Goal: Task Accomplishment & Management: Complete application form

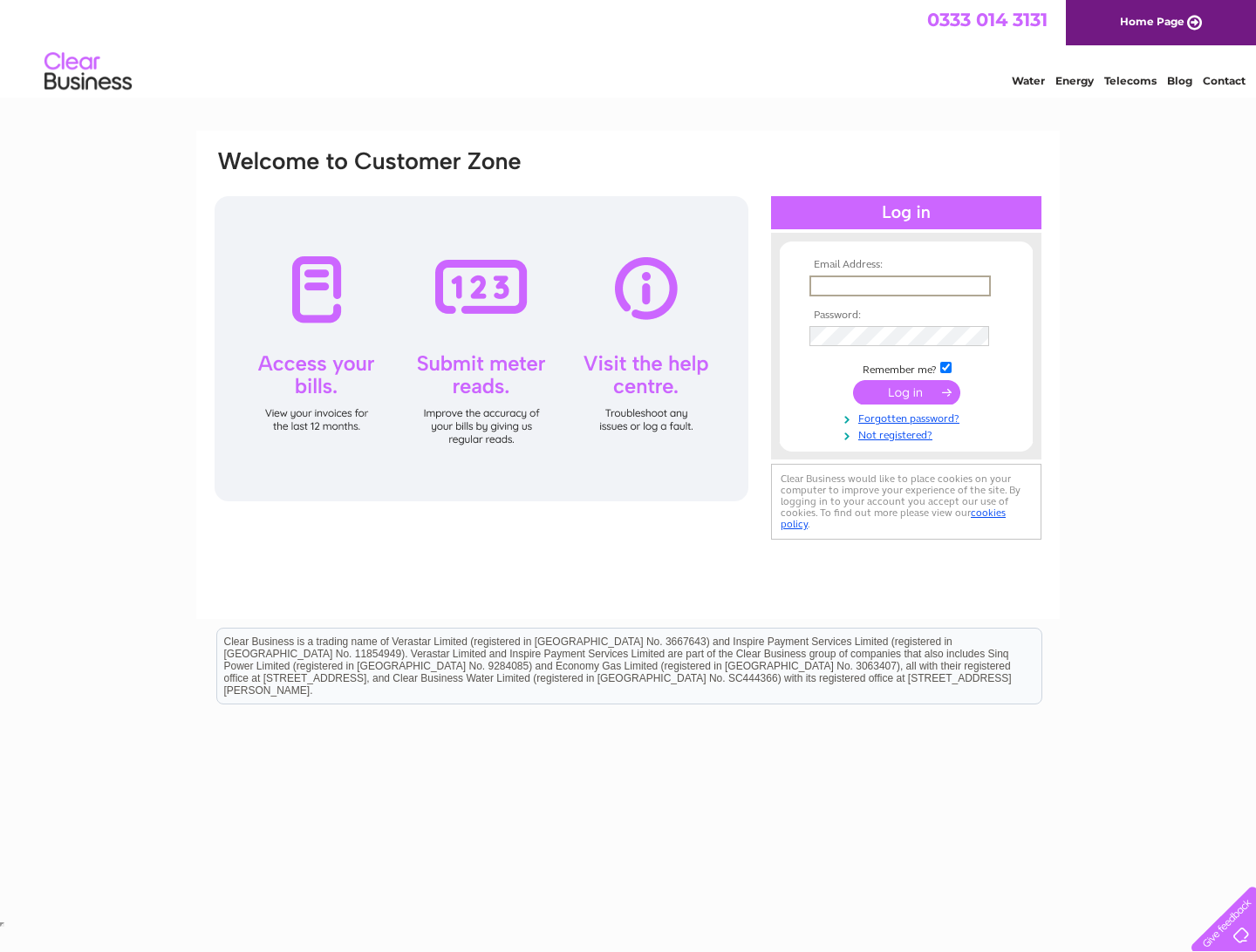
click at [770, 524] on td "Clear Business would like to place cookies on your computer to improve your exp…" at bounding box center [905, 502] width 275 height 85
click at [912, 432] on link "Not registered?" at bounding box center [908, 432] width 198 height 17
click at [878, 433] on link "Not registered?" at bounding box center [908, 432] width 198 height 17
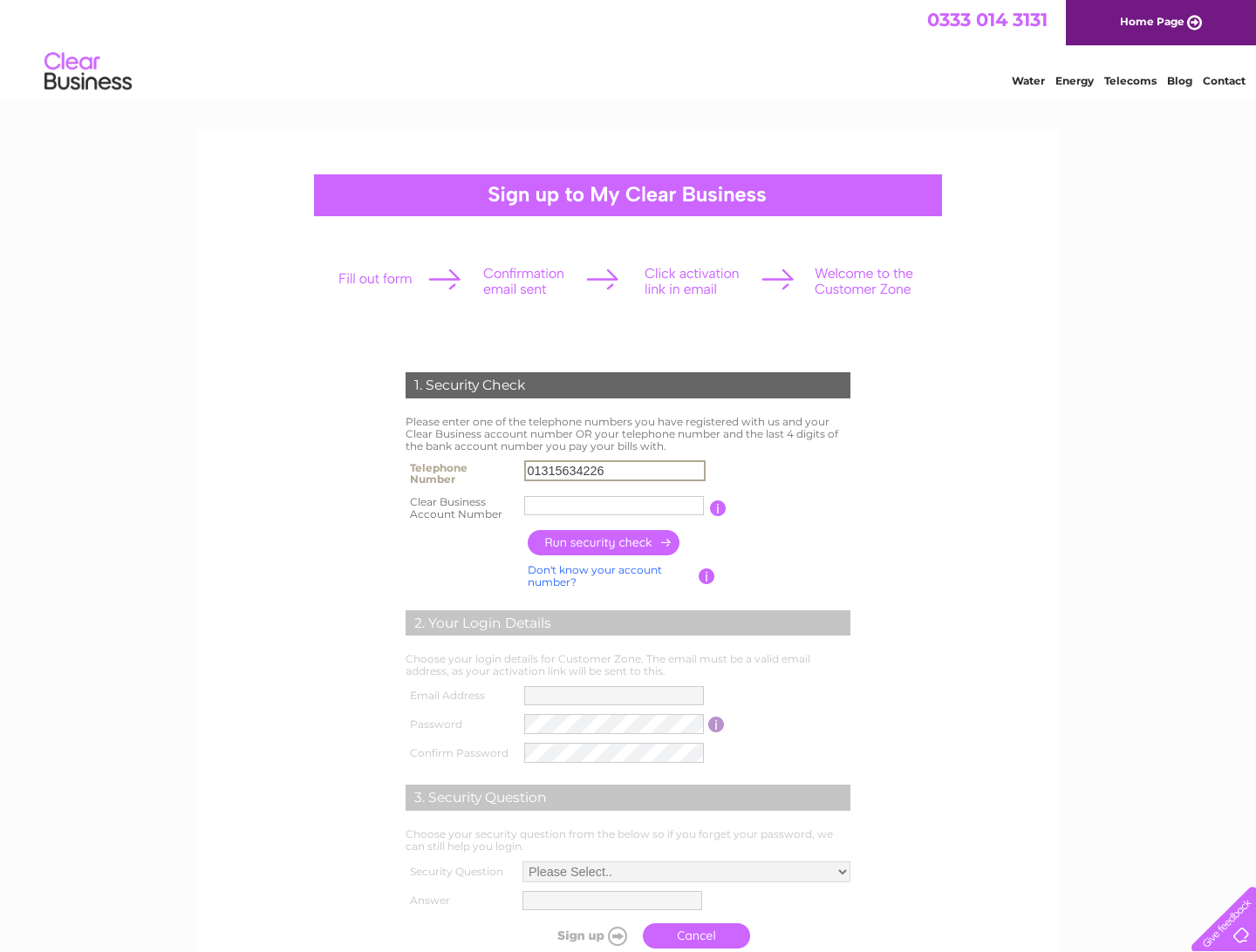
type input "01315634226"
click at [617, 546] on input "button" at bounding box center [604, 542] width 153 height 26
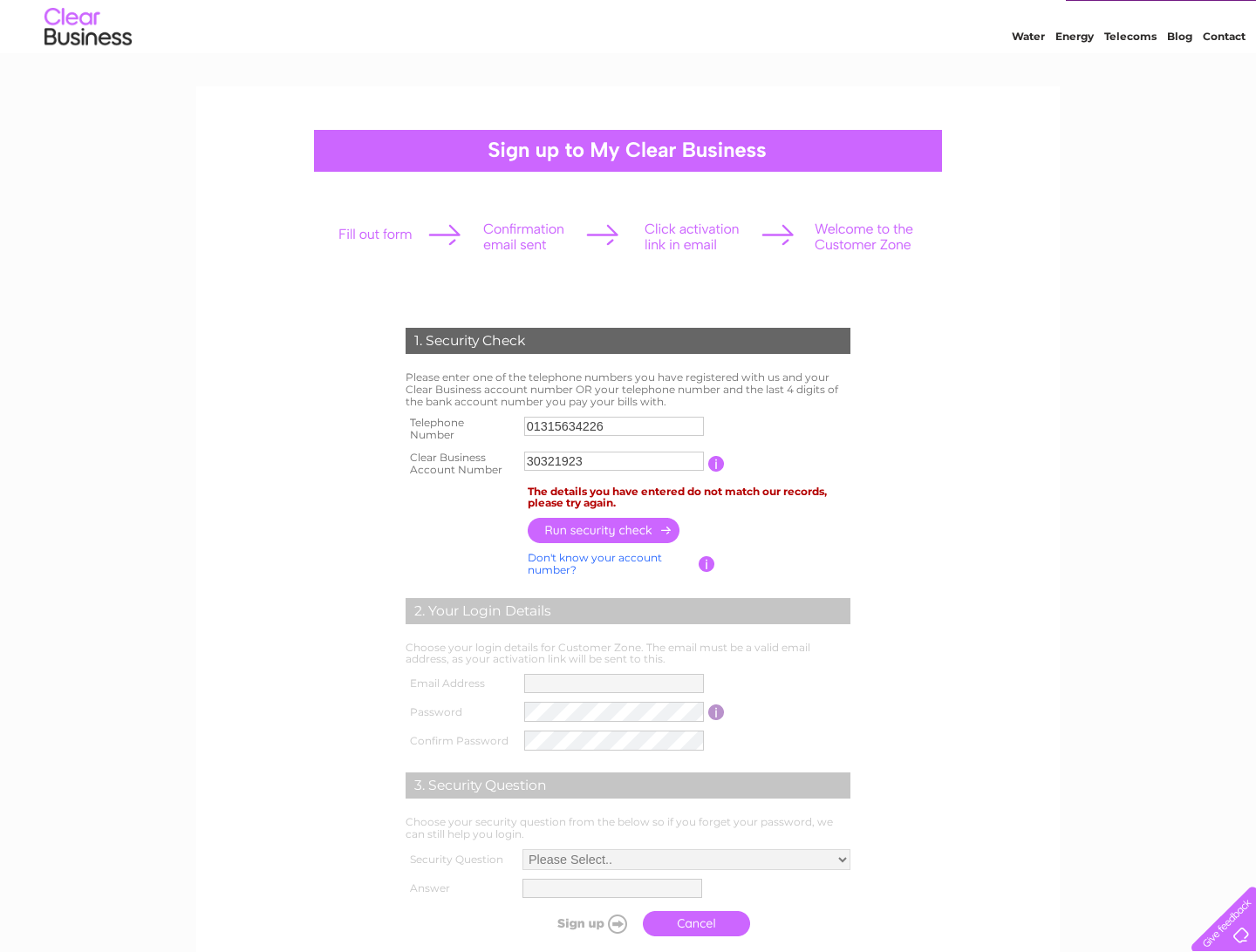
scroll to position [52, 0]
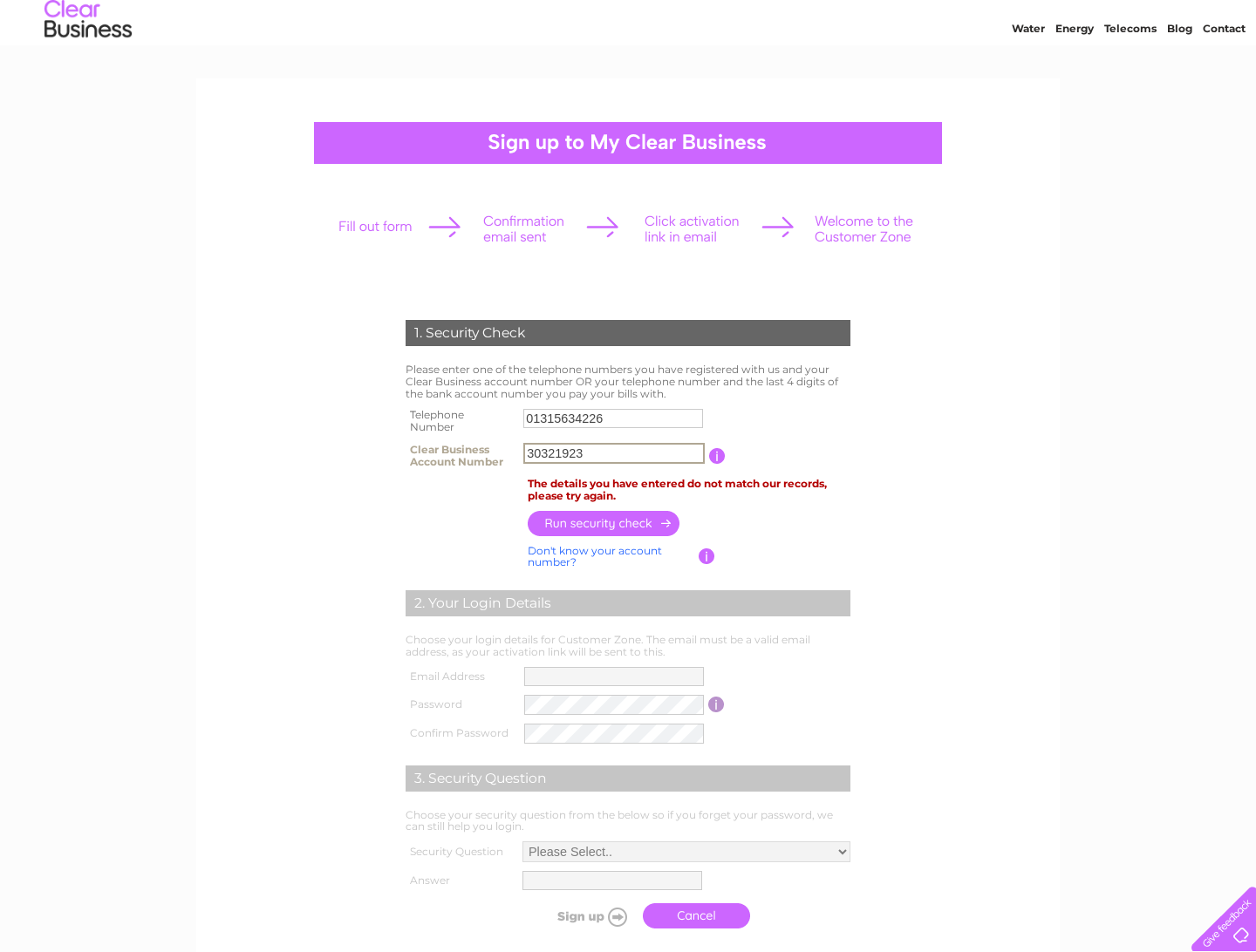
click at [655, 454] on input "30321923" at bounding box center [614, 454] width 181 height 21
click at [658, 523] on input "button" at bounding box center [604, 522] width 153 height 26
click at [660, 447] on input "C30321923" at bounding box center [614, 454] width 180 height 19
type input "30321923"
click at [718, 450] on input "button" at bounding box center [717, 456] width 17 height 16
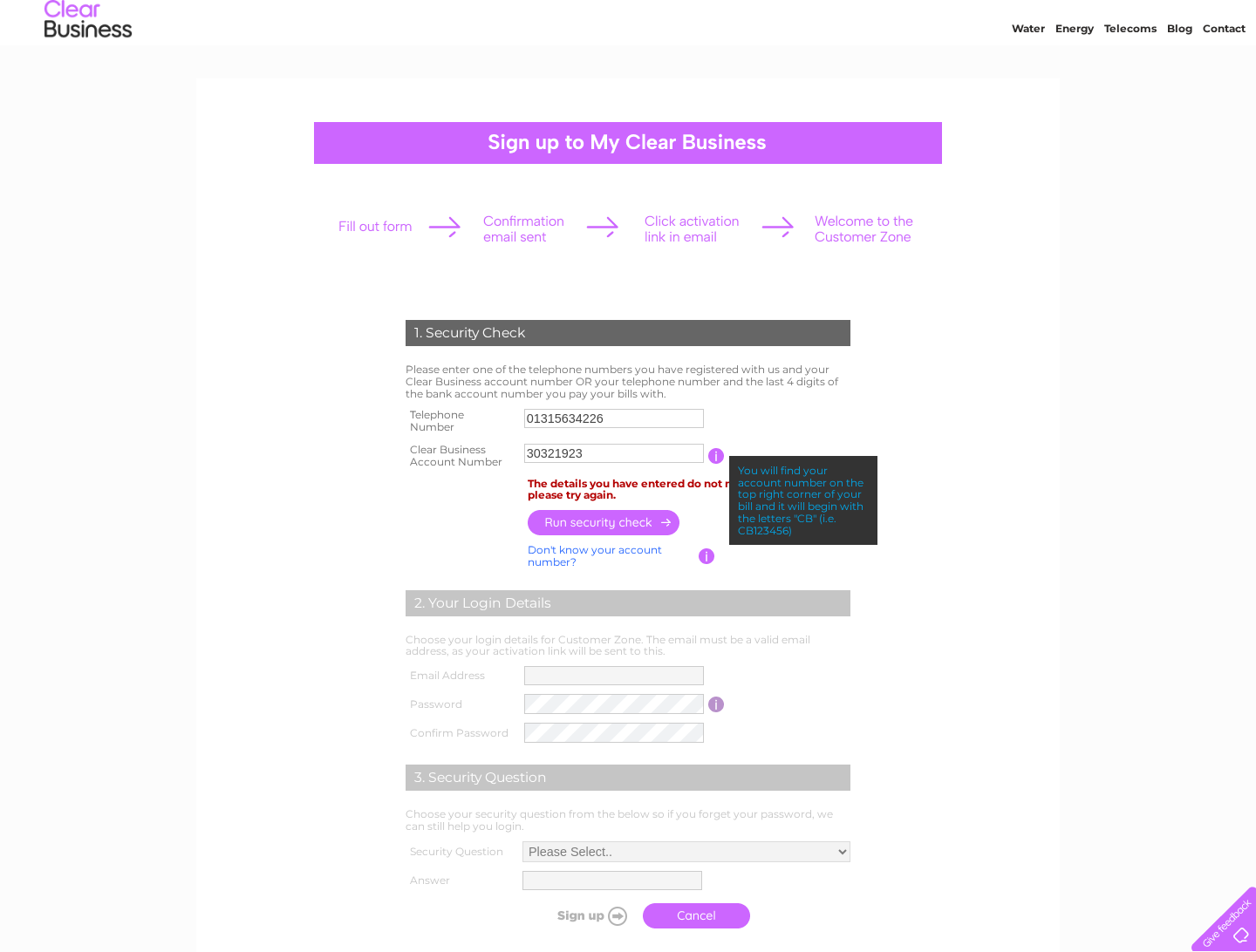
click at [602, 519] on input "button" at bounding box center [604, 522] width 153 height 26
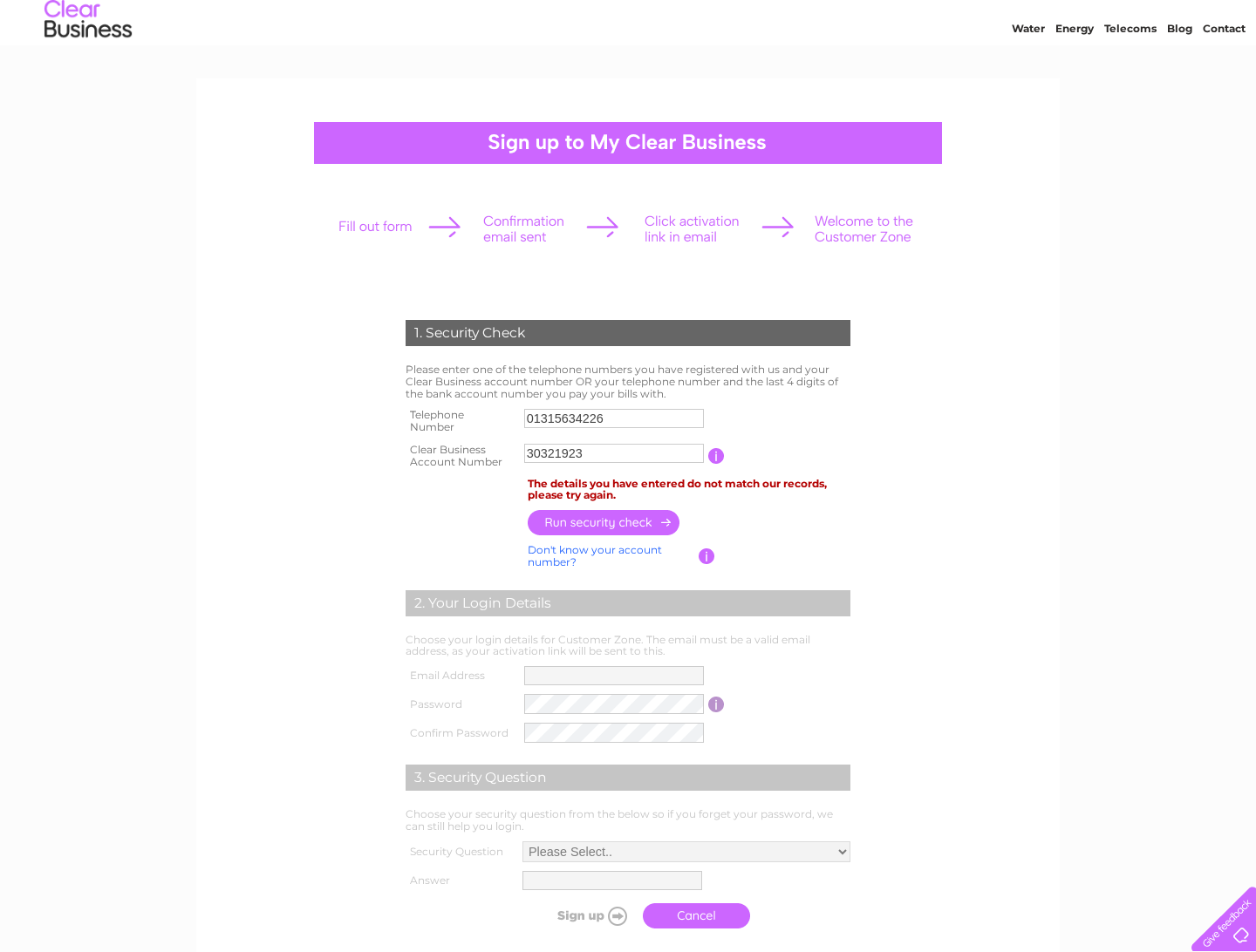
click at [626, 549] on link "Don't know your account number?" at bounding box center [595, 556] width 135 height 26
click at [533, 449] on input "text" at bounding box center [536, 454] width 23 height 19
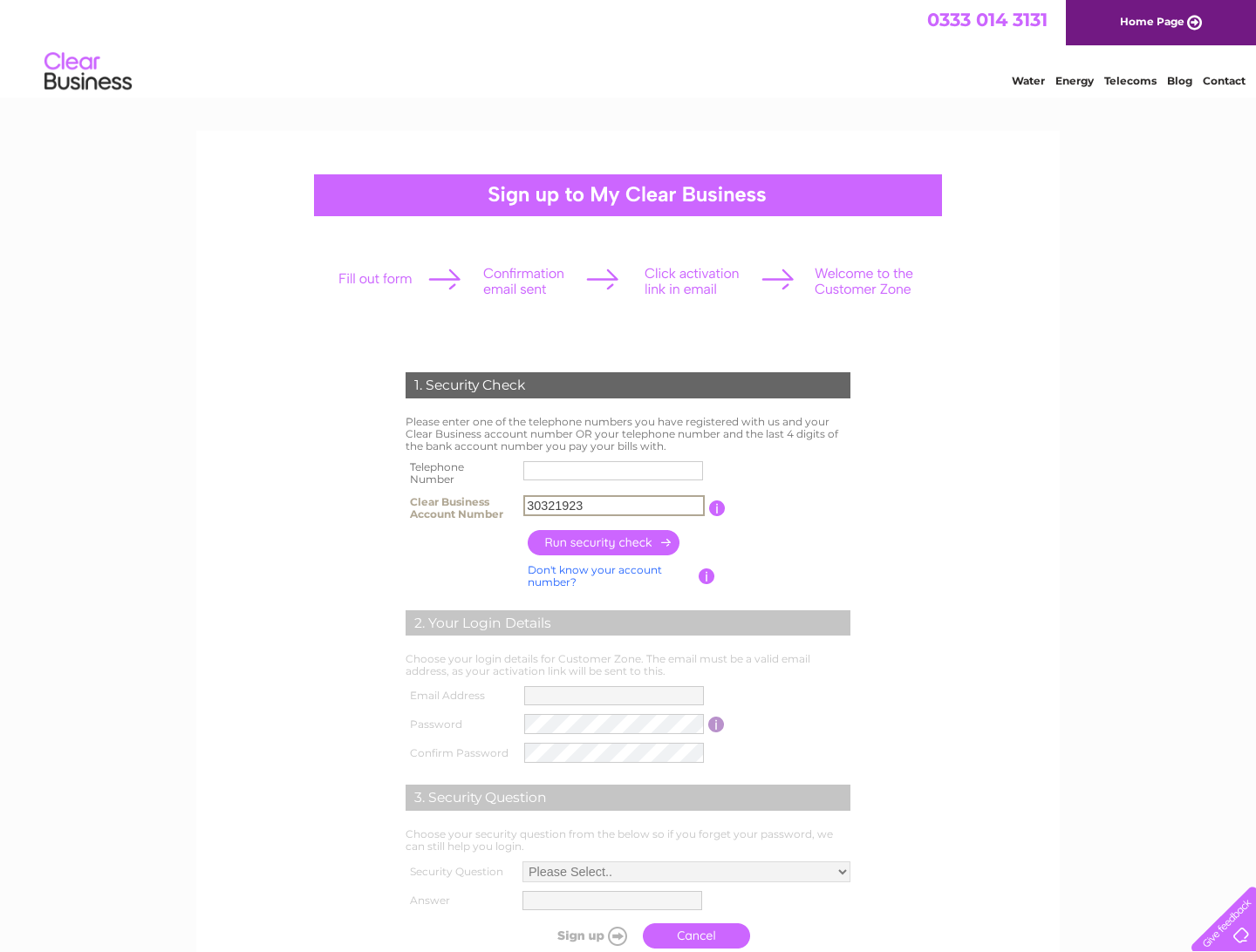
type input "30321923"
type input "01315634226"
click at [633, 541] on input "button" at bounding box center [604, 542] width 153 height 26
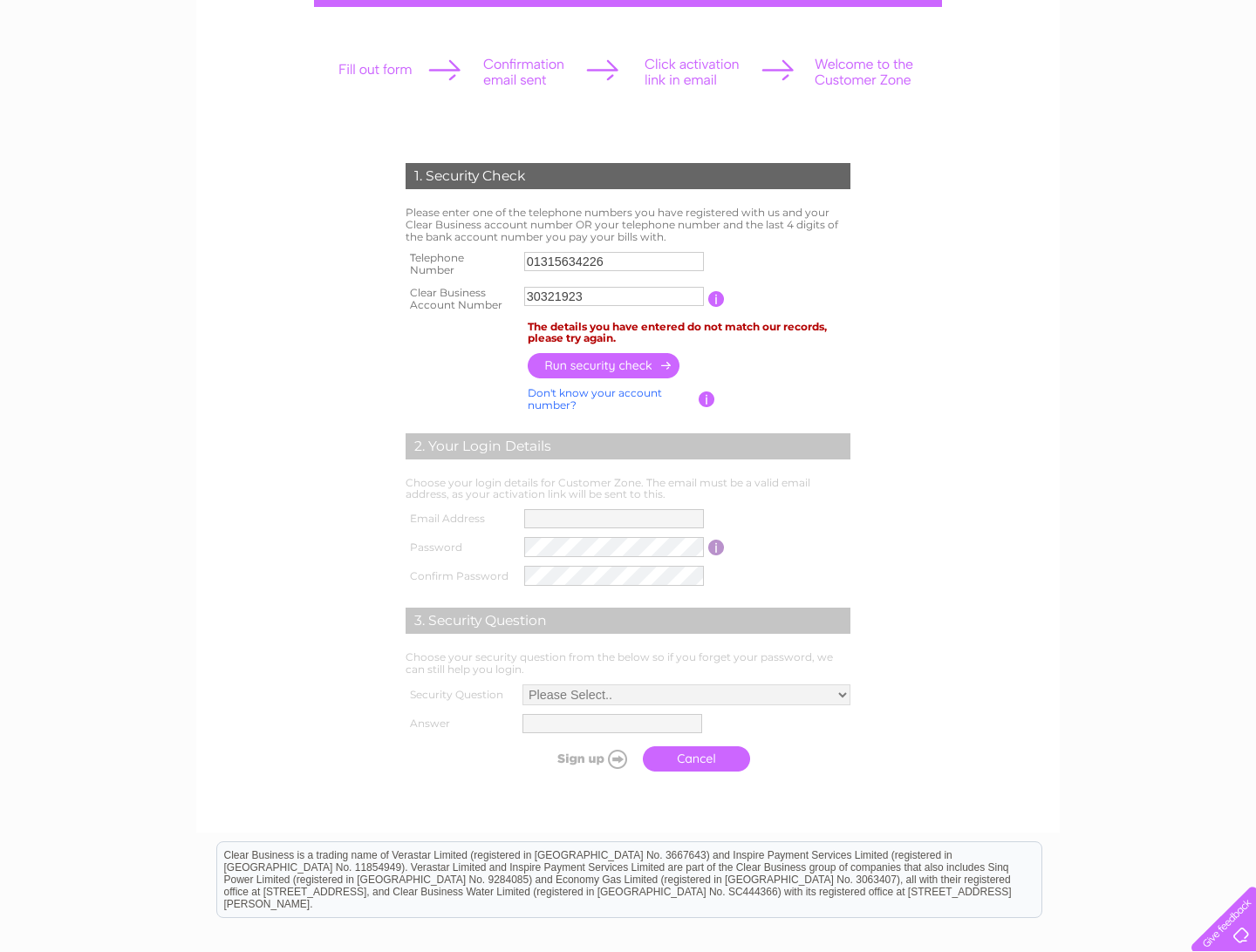
scroll to position [231, 0]
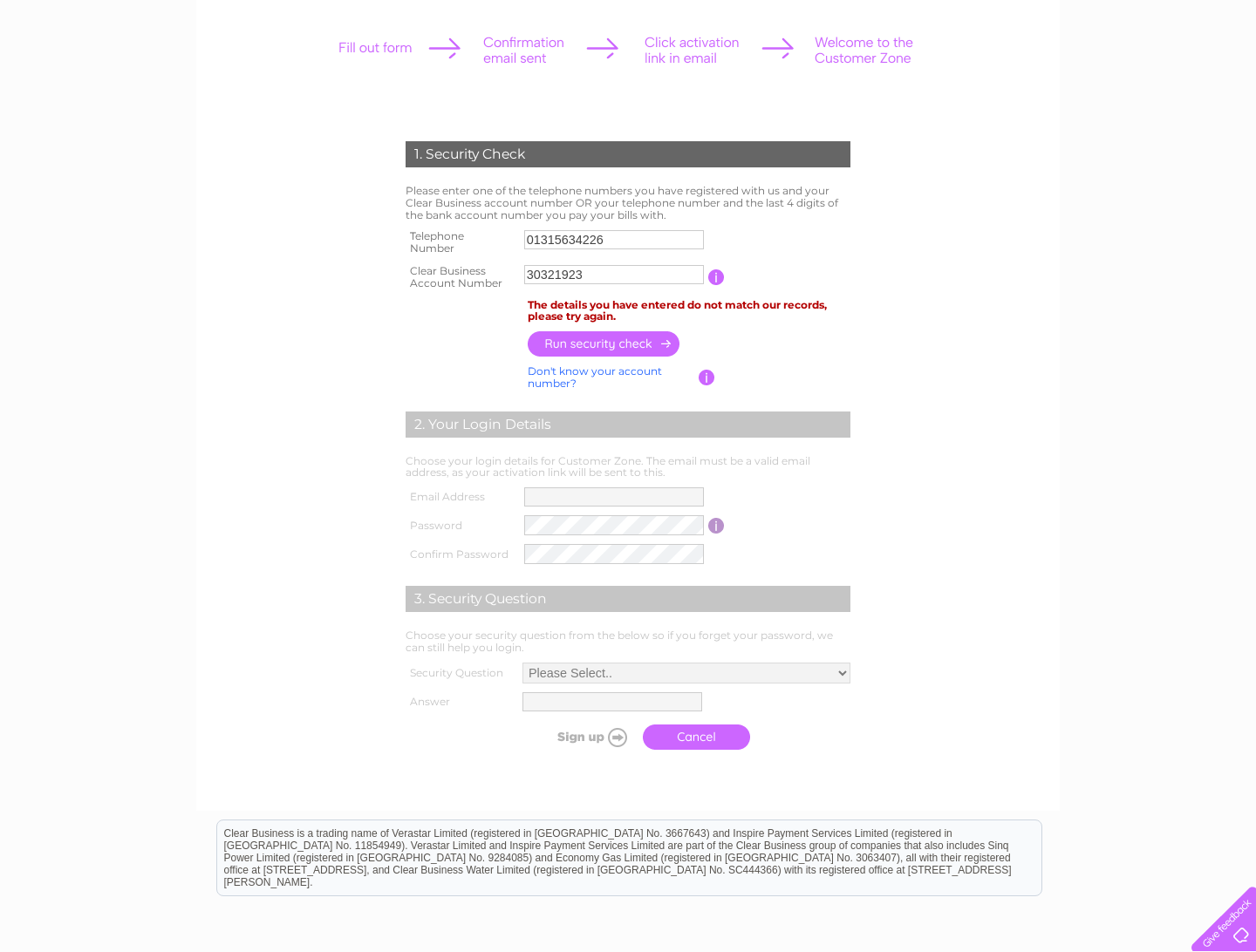
click at [717, 280] on input "button" at bounding box center [716, 277] width 17 height 16
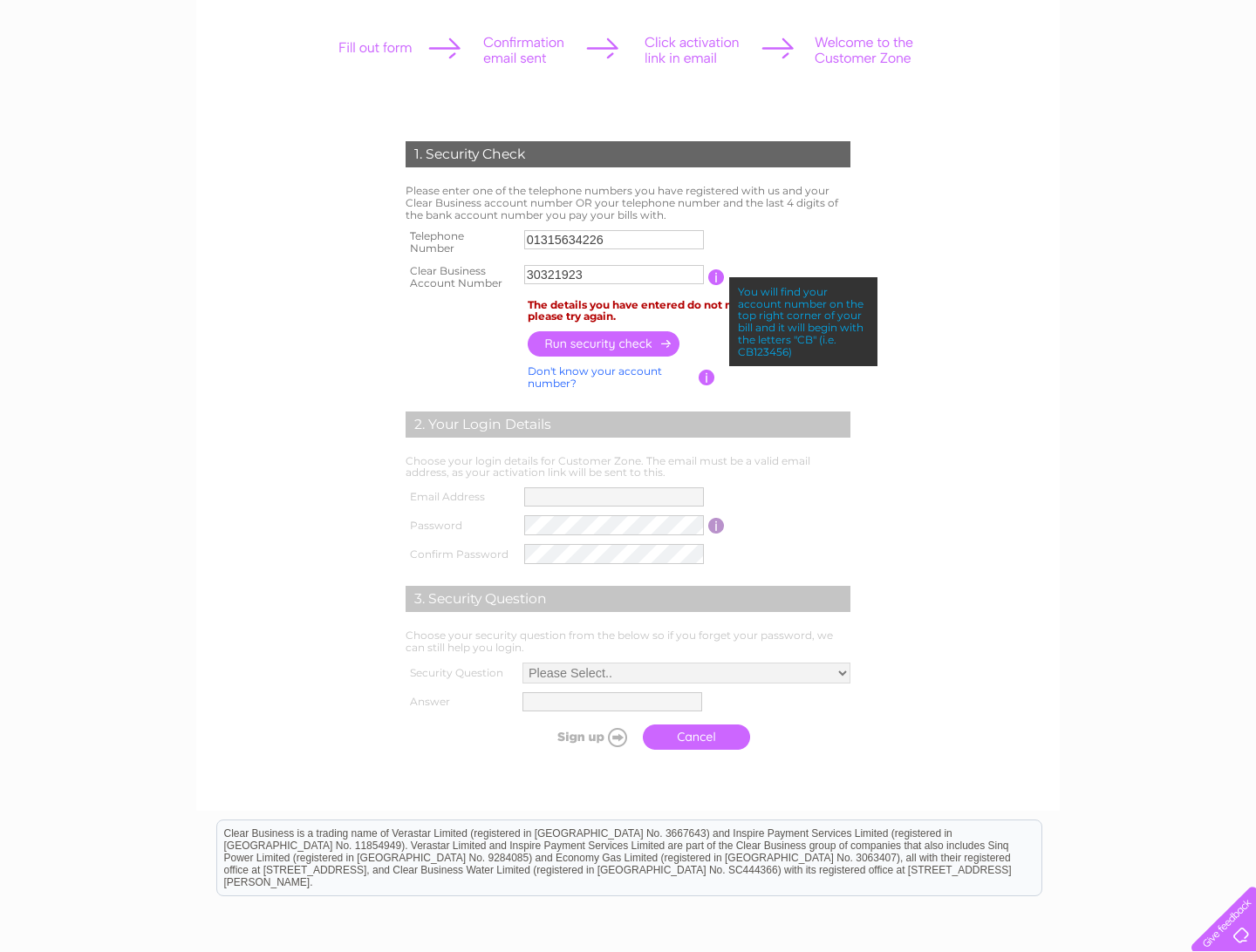
click at [532, 169] on td "1. Security Check" at bounding box center [628, 152] width 454 height 56
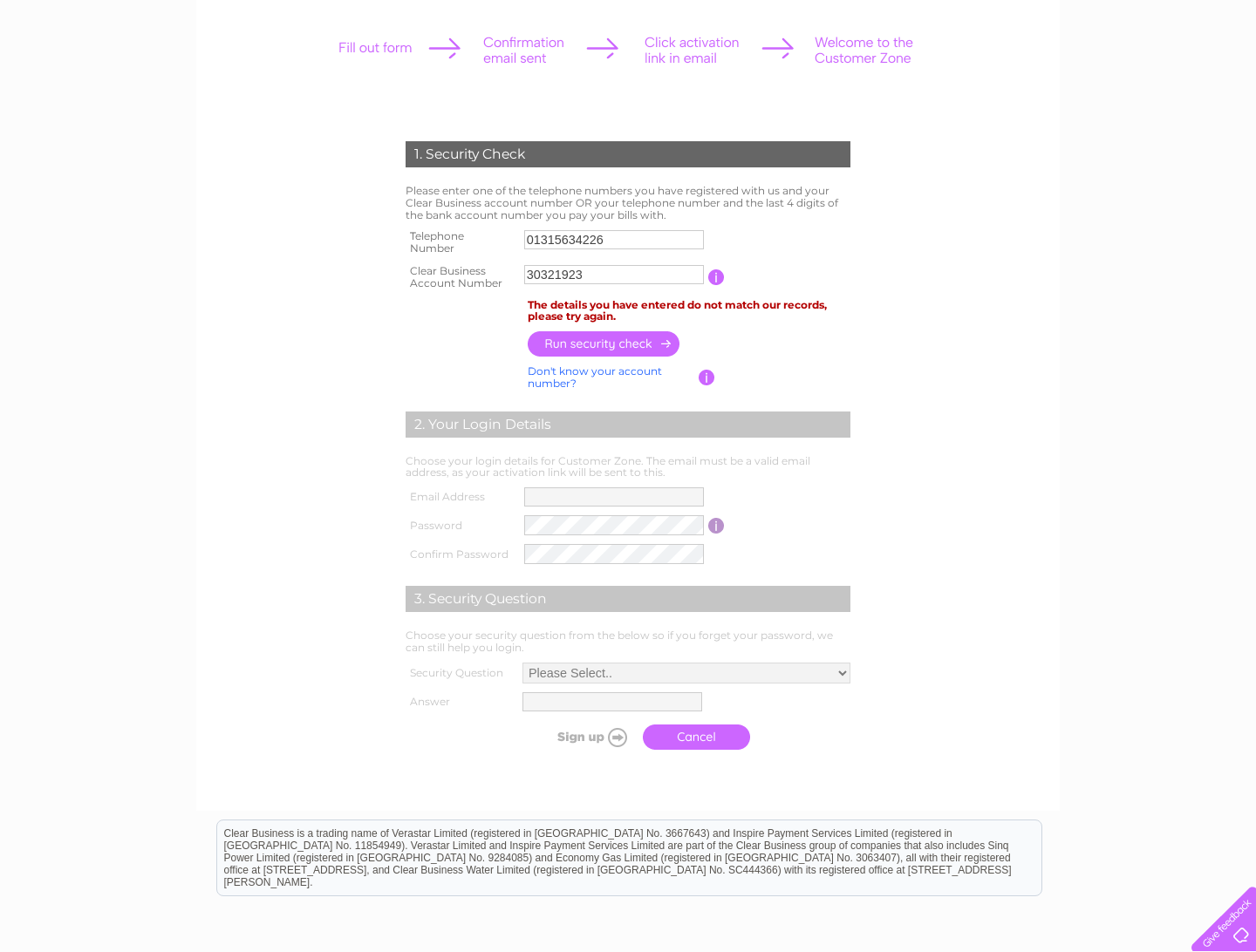
click at [355, 198] on form "1. Security Check Please enter one of the telephone numbers you have registered…" at bounding box center [628, 450] width 831 height 687
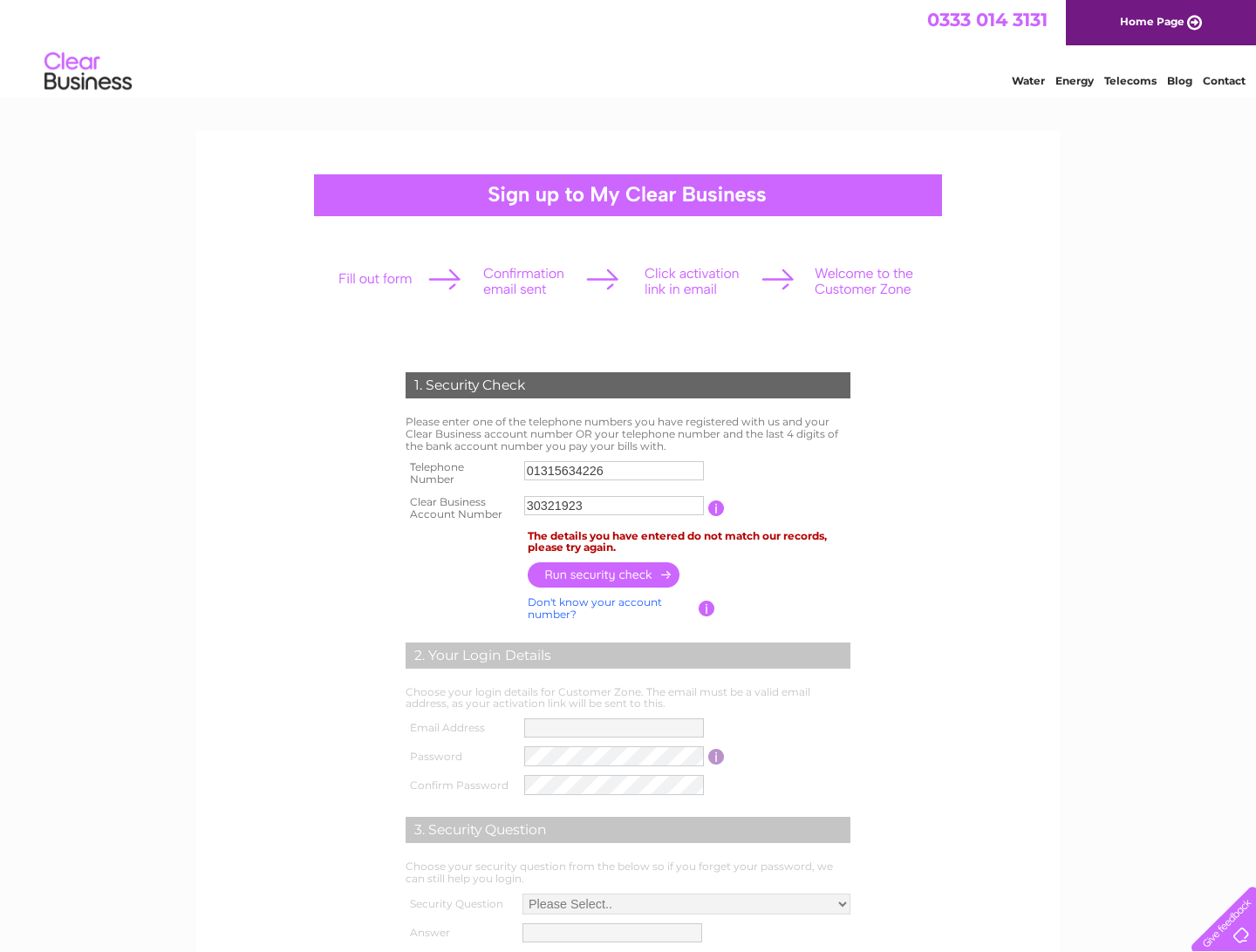
scroll to position [0, 0]
click at [1167, 23] on link "Home Page" at bounding box center [1161, 22] width 190 height 45
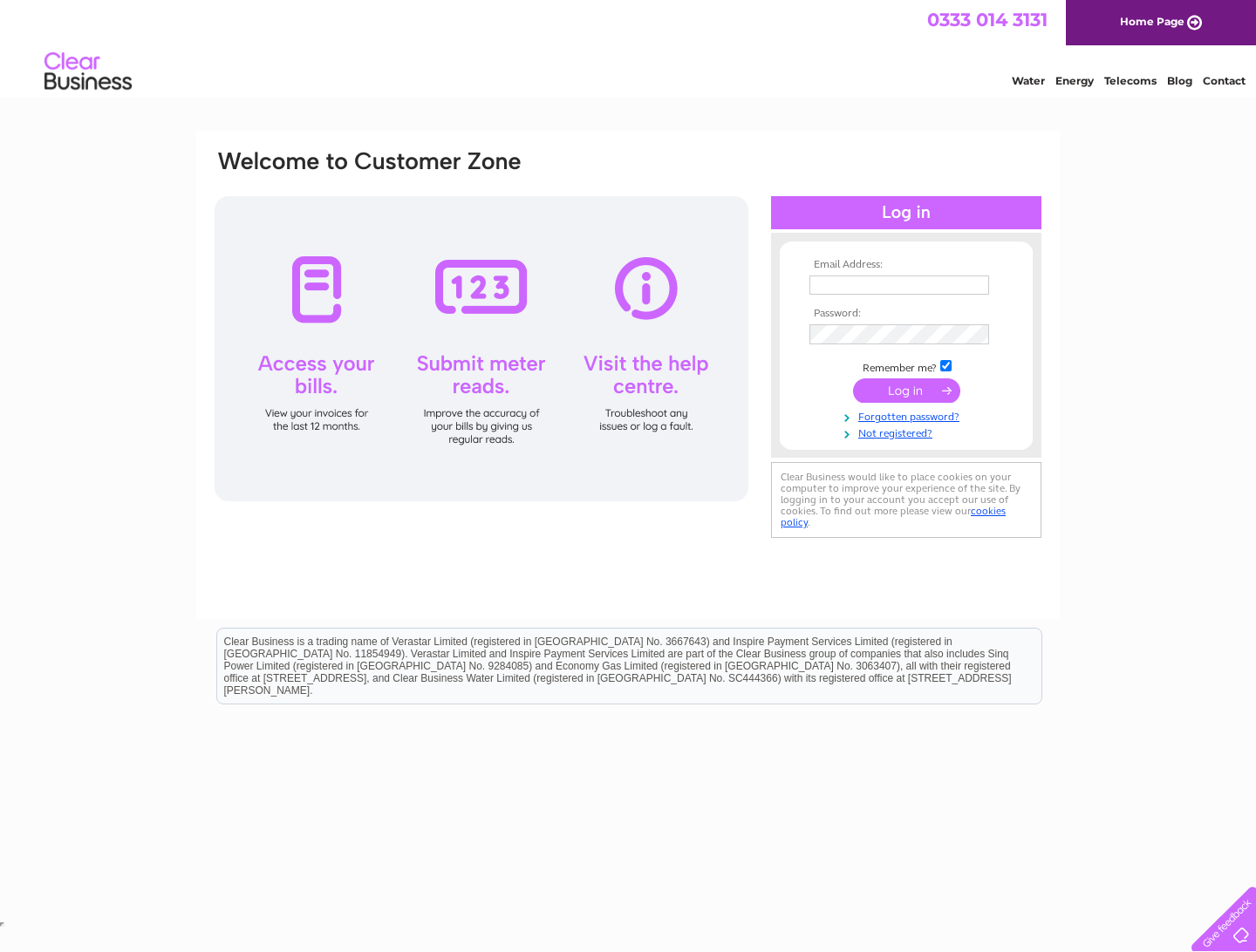
click at [749, 518] on div "Email Address: Password:" at bounding box center [628, 345] width 831 height 395
click at [916, 431] on link "Not registered?" at bounding box center [908, 432] width 198 height 17
